Goal: Task Accomplishment & Management: Complete application form

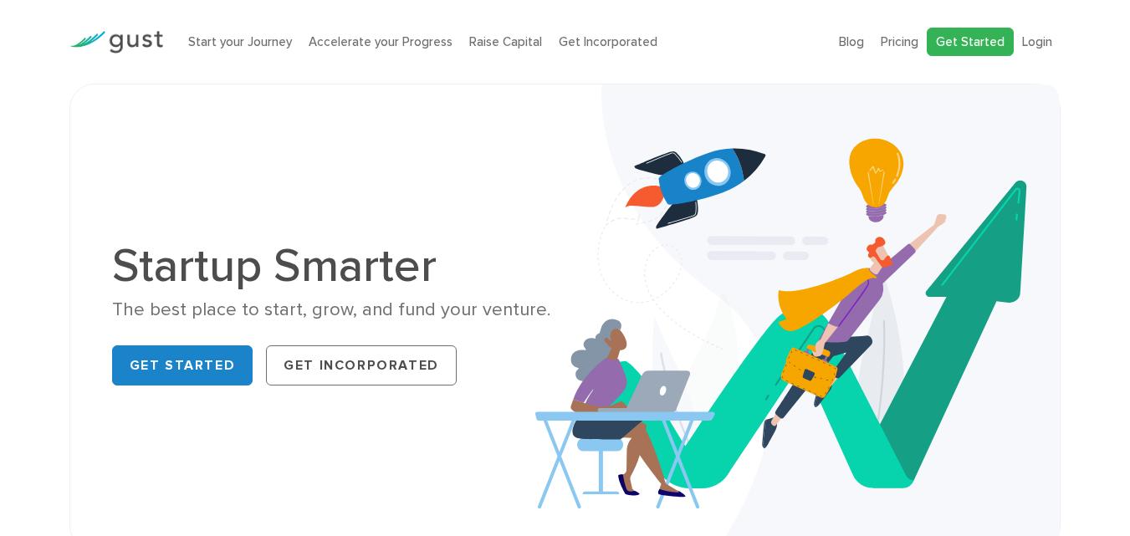
click at [1001, 33] on link "Get Started" at bounding box center [970, 42] width 87 height 29
drag, startPoint x: 1032, startPoint y: 33, endPoint x: 1040, endPoint y: 51, distance: 19.4
click at [1040, 51] on li "Login" at bounding box center [1037, 42] width 30 height 19
click at [1030, 45] on link "Login" at bounding box center [1037, 41] width 30 height 15
